Goal: Task Accomplishment & Management: Use online tool/utility

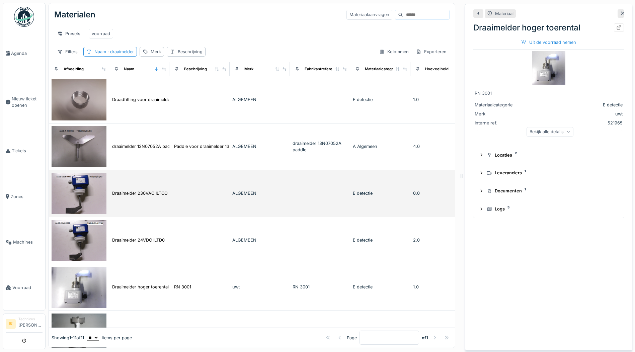
scroll to position [134, 0]
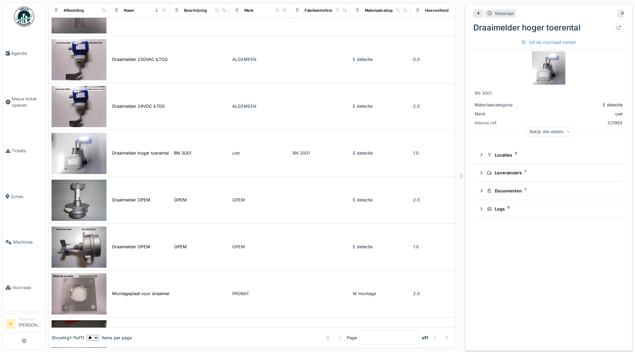
click at [547, 131] on div "Bekijk alle details" at bounding box center [550, 132] width 47 height 10
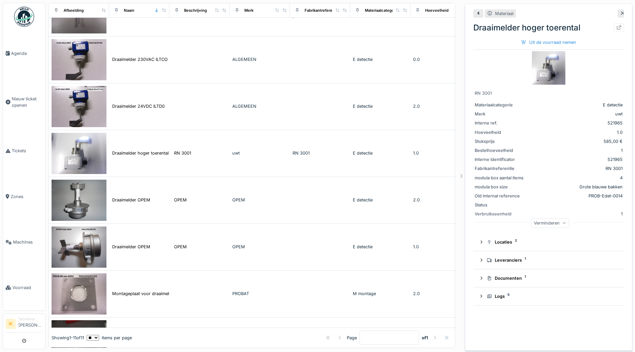
click at [541, 71] on img at bounding box center [548, 67] width 33 height 33
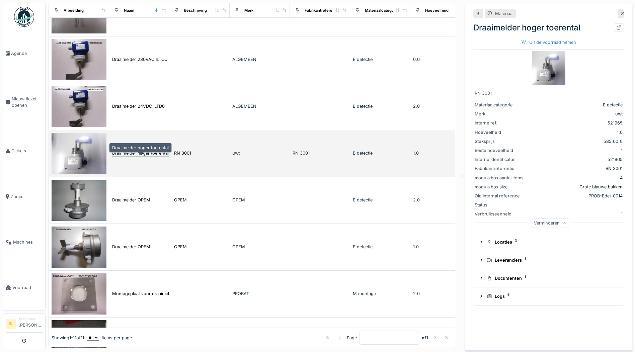
click at [132, 156] on div "Draaimelder hoger toerental" at bounding box center [140, 153] width 57 height 6
click at [83, 162] on img at bounding box center [79, 153] width 55 height 41
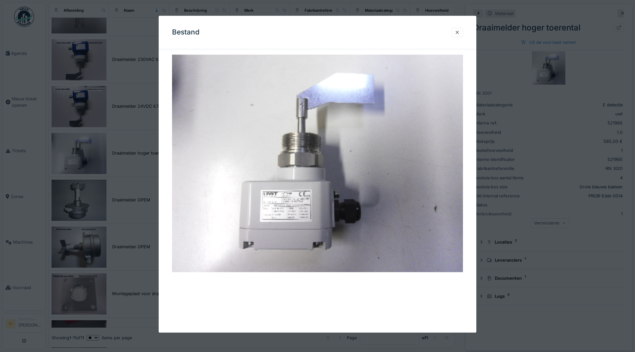
scroll to position [0, 0]
click at [260, 200] on img at bounding box center [317, 164] width 291 height 218
click at [459, 33] on div at bounding box center [457, 32] width 5 height 6
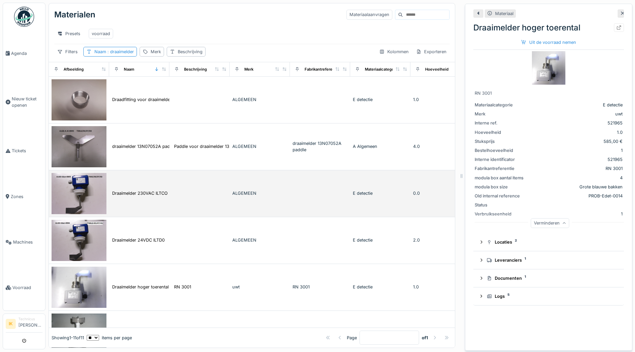
click at [138, 195] on td "Draaimelder 230VAC ILTCO" at bounding box center [139, 193] width 60 height 47
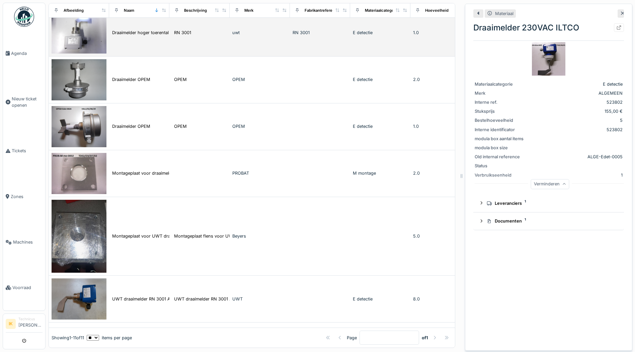
scroll to position [278, 0]
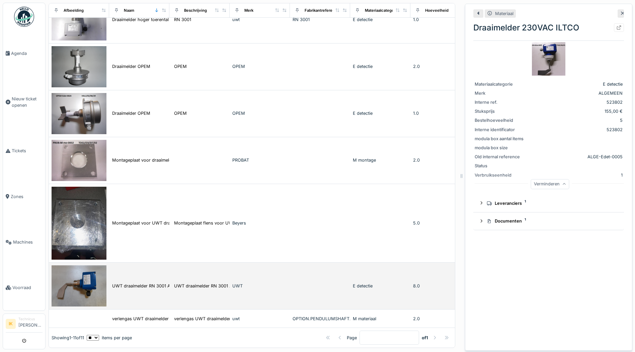
click at [91, 278] on img at bounding box center [79, 285] width 55 height 41
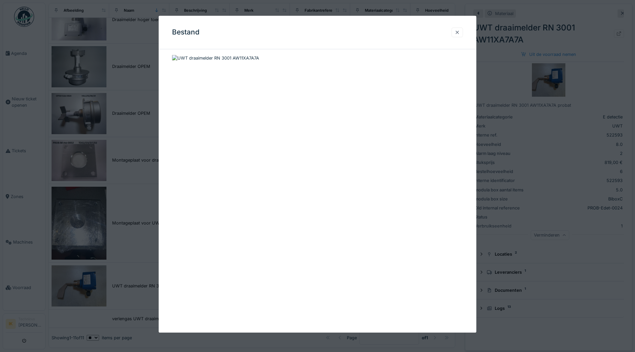
click at [460, 31] on div at bounding box center [457, 32] width 5 height 6
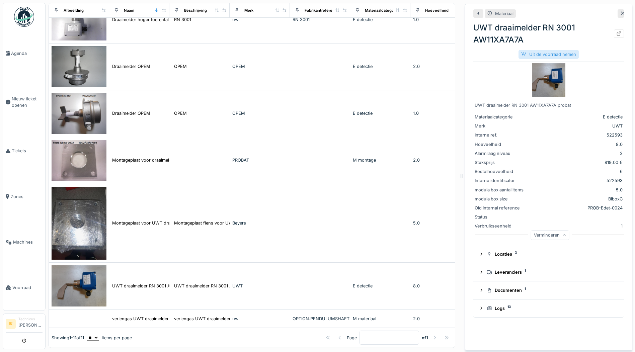
click at [537, 55] on div "Uit de voorraad nemen" at bounding box center [549, 54] width 60 height 9
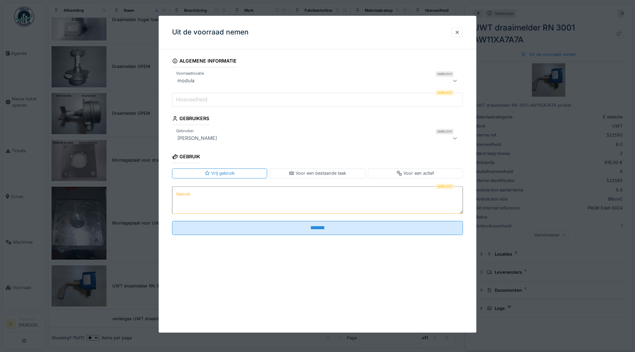
click at [214, 99] on input "Hoeveelheid" at bounding box center [317, 100] width 291 height 14
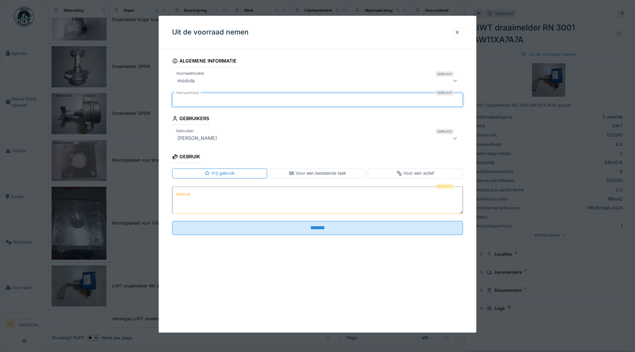
type input "*"
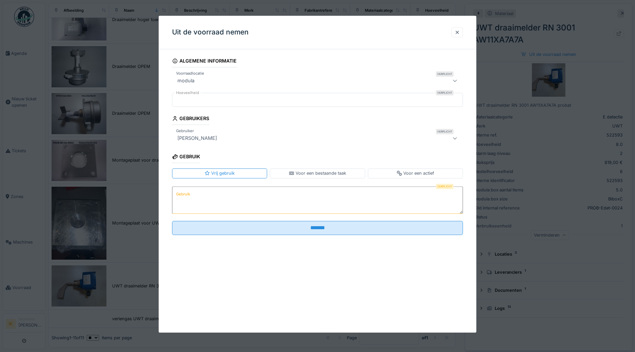
click at [203, 198] on textarea "Gebruik" at bounding box center [317, 199] width 291 height 27
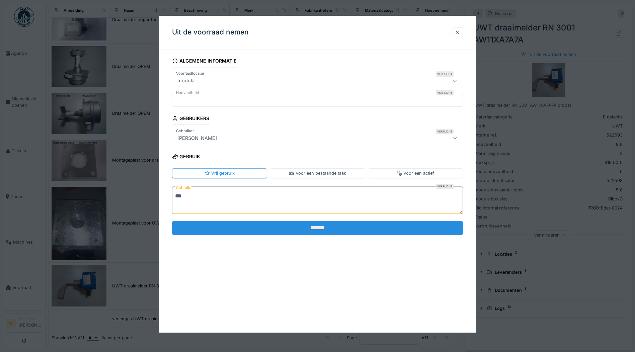
type textarea "***"
click at [243, 228] on input "*******" at bounding box center [317, 228] width 291 height 14
